Goal: Task Accomplishment & Management: Manage account settings

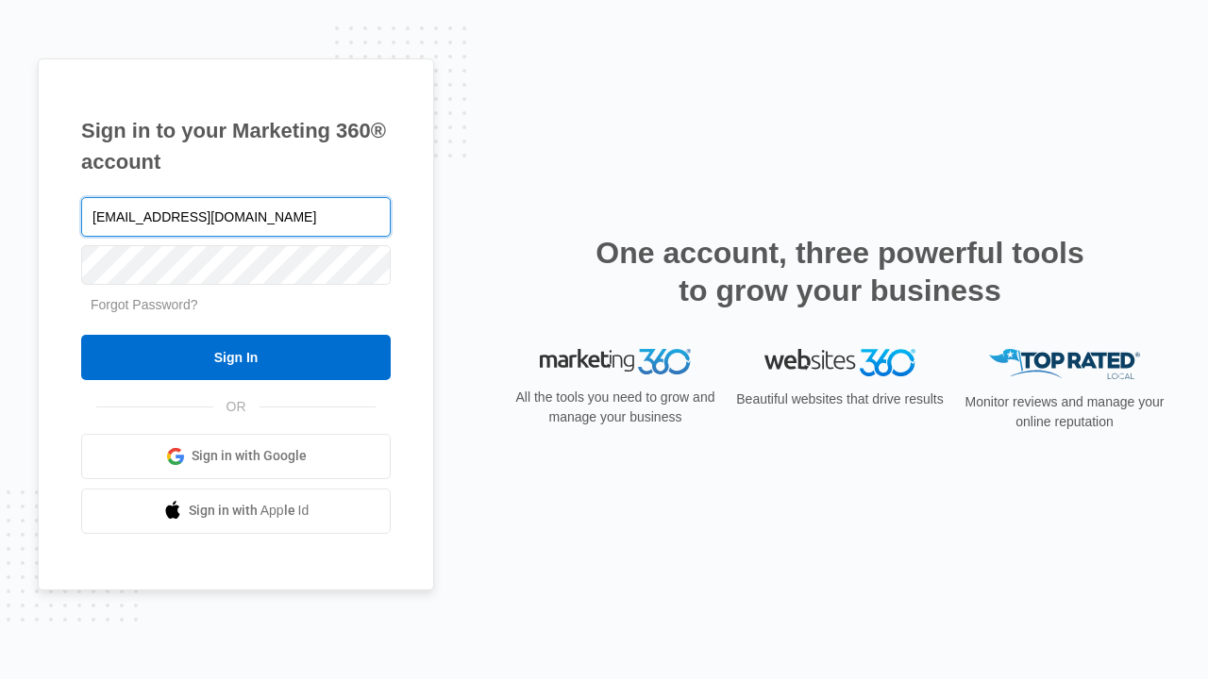
type input "dankie614@gmail.com"
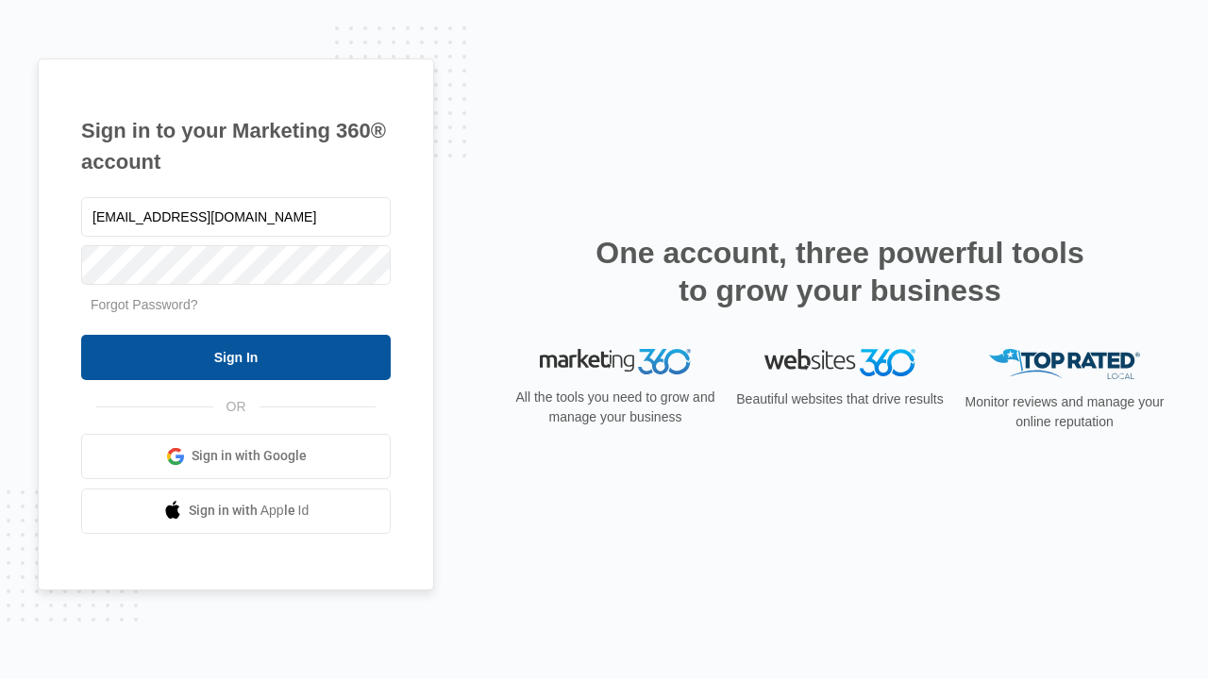
click at [236, 357] on input "Sign In" at bounding box center [235, 357] width 309 height 45
